Goal: Transaction & Acquisition: Purchase product/service

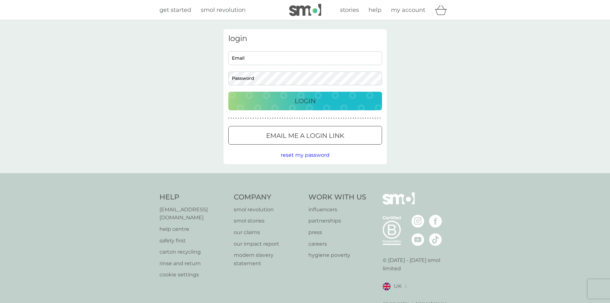
scroll to position [14, 0]
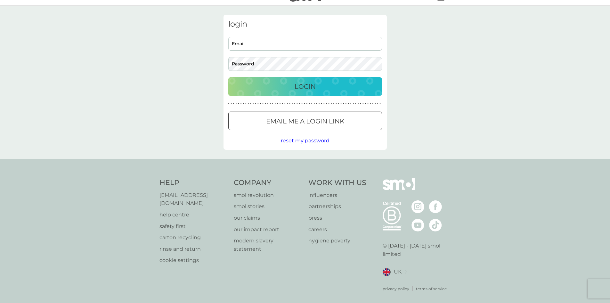
type input "[PERSON_NAME][EMAIL_ADDRESS][DOMAIN_NAME]"
click at [369, 86] on div "Login" at bounding box center [305, 86] width 141 height 10
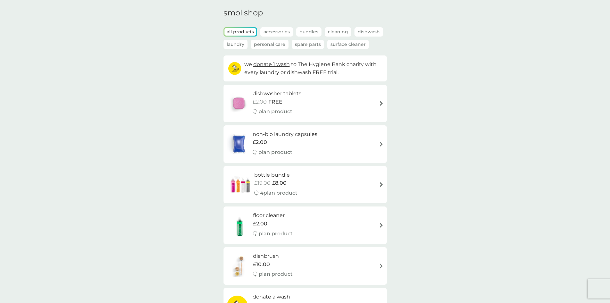
scroll to position [32, 0]
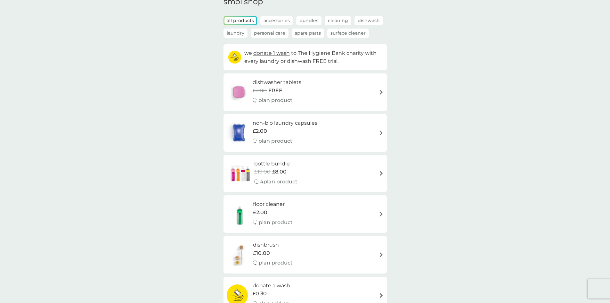
click at [350, 176] on div "bottle bundle £19.00 £8.00 4 plan product" at bounding box center [305, 173] width 157 height 28
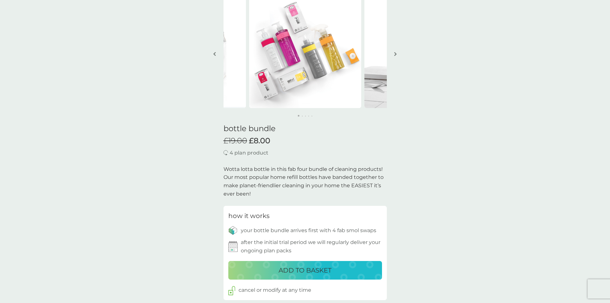
scroll to position [224, 0]
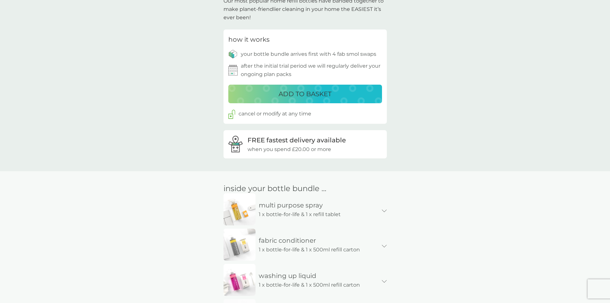
click at [347, 97] on div "ADD TO BASKET" at bounding box center [305, 94] width 141 height 10
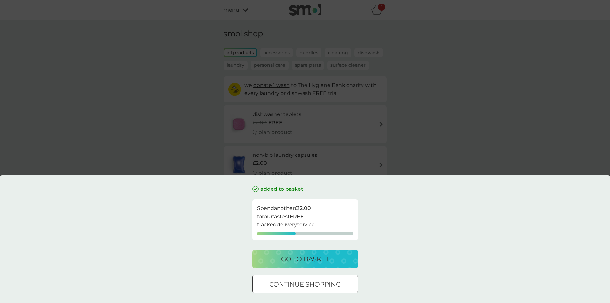
click at [332, 285] on p "continue shopping" at bounding box center [304, 284] width 71 height 10
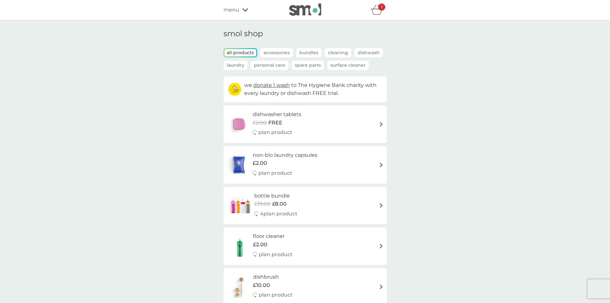
click at [378, 7] on icon "basket" at bounding box center [377, 10] width 12 height 10
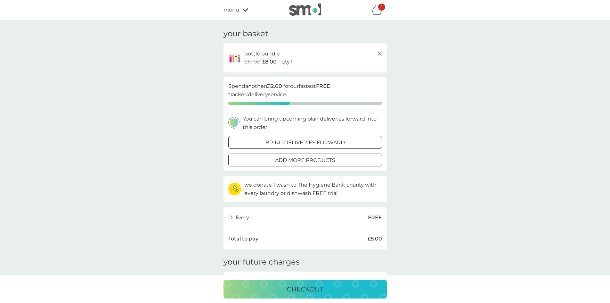
click at [336, 141] on p "bring deliveries forward" at bounding box center [304, 142] width 79 height 8
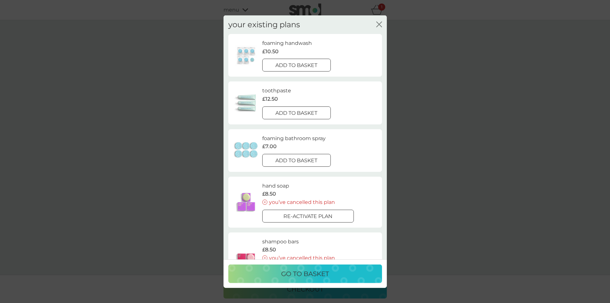
click at [325, 66] on div "add to basket" at bounding box center [297, 65] width 68 height 8
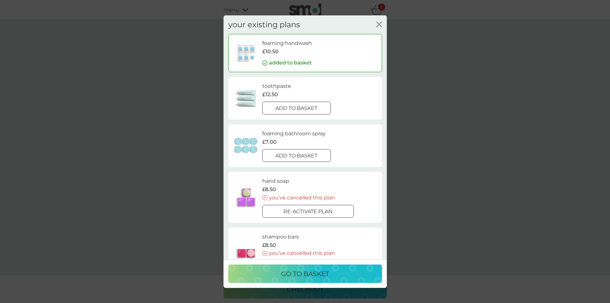
click at [342, 272] on div "go to basket" at bounding box center [305, 273] width 141 height 10
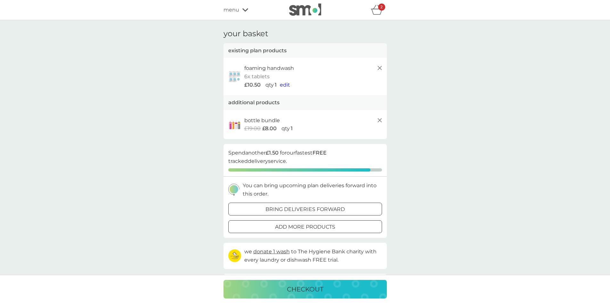
click at [379, 67] on icon at bounding box center [380, 68] width 8 height 8
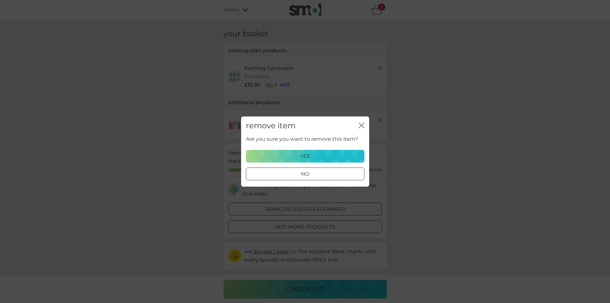
click at [355, 153] on div "yes" at bounding box center [305, 156] width 110 height 8
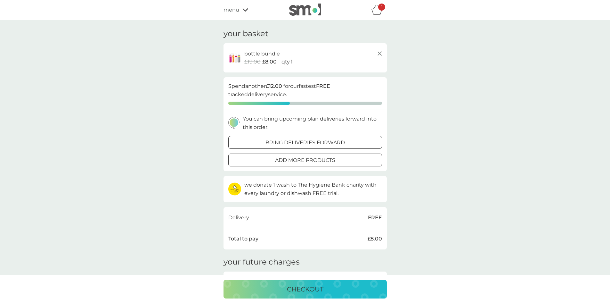
click at [380, 53] on icon at bounding box center [380, 54] width 8 height 8
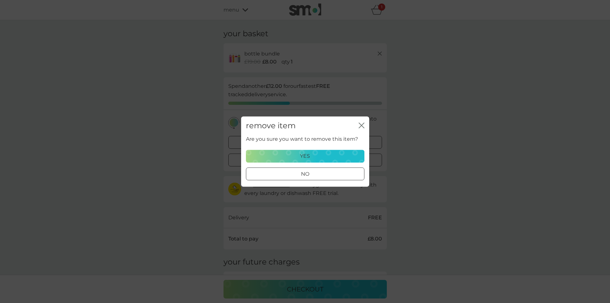
click at [350, 153] on div "yes" at bounding box center [305, 156] width 110 height 8
